Goal: Information Seeking & Learning: Learn about a topic

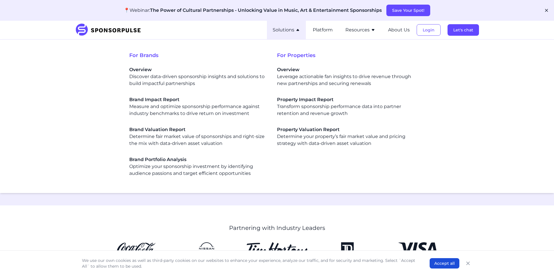
click at [286, 27] on button "Solutions" at bounding box center [286, 30] width 27 height 7
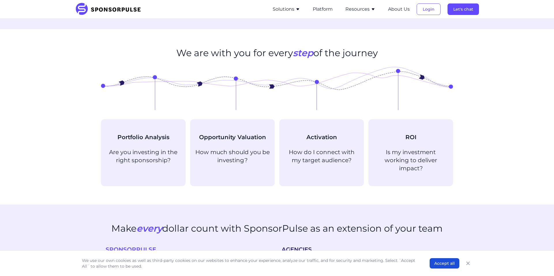
scroll to position [421, 0]
click at [291, 10] on button "Solutions" at bounding box center [286, 9] width 27 height 7
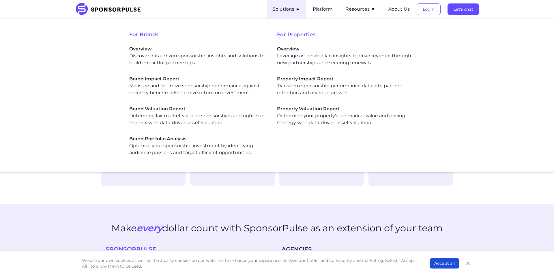
click at [349, 10] on button "Resources" at bounding box center [360, 9] width 30 height 7
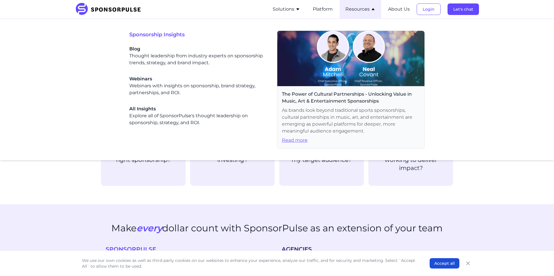
click at [311, 7] on ul "Solutions For Brands Overview Discover data-driven sponsorship insights and sol…" at bounding box center [373, 9] width 212 height 18
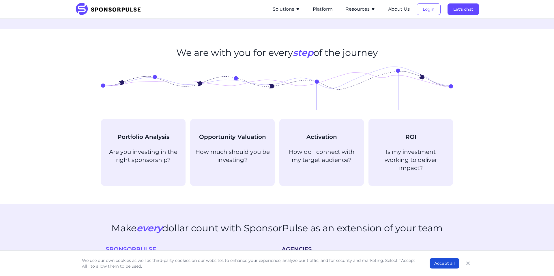
click at [292, 9] on button "Solutions" at bounding box center [286, 9] width 27 height 7
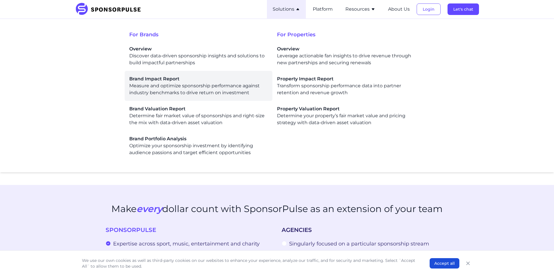
scroll to position [442, 0]
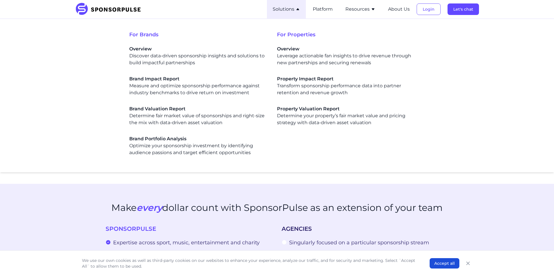
click at [276, 211] on div "Make every dollar count with SponsorPulse as an extension of your team" at bounding box center [277, 211] width 352 height 18
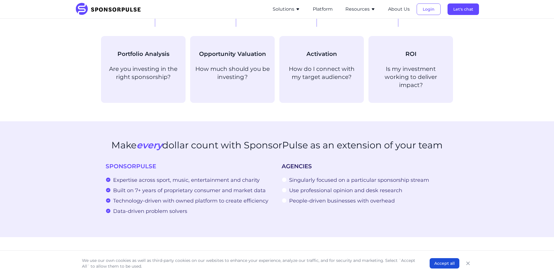
scroll to position [345, 0]
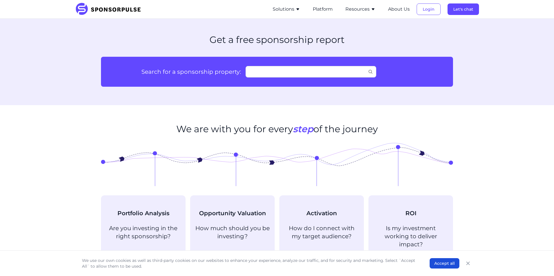
click at [358, 5] on li "Resources Sponsorship Insights Blog Thought leadership from industry experts on…" at bounding box center [361, 9] width 42 height 18
click at [357, 10] on button "Resources" at bounding box center [360, 9] width 30 height 7
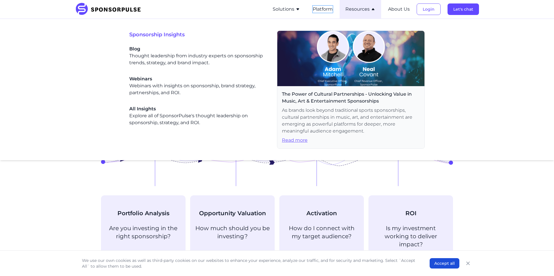
click at [323, 7] on button "Platform" at bounding box center [323, 9] width 20 height 7
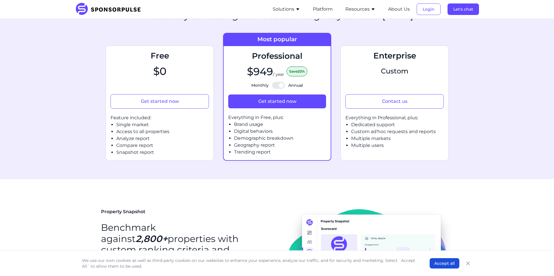
scroll to position [270, 0]
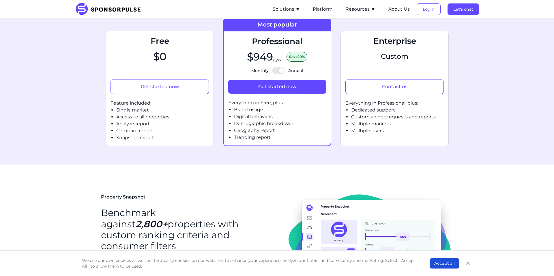
click at [278, 71] on div at bounding box center [278, 70] width 13 height 7
click at [277, 71] on input "Monthly Annual" at bounding box center [277, 71] width 0 height 0
checkbox input "false"
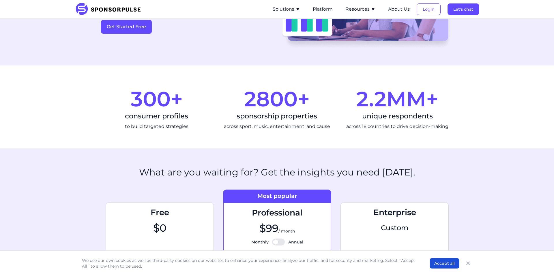
scroll to position [0, 0]
